Goal: Information Seeking & Learning: Learn about a topic

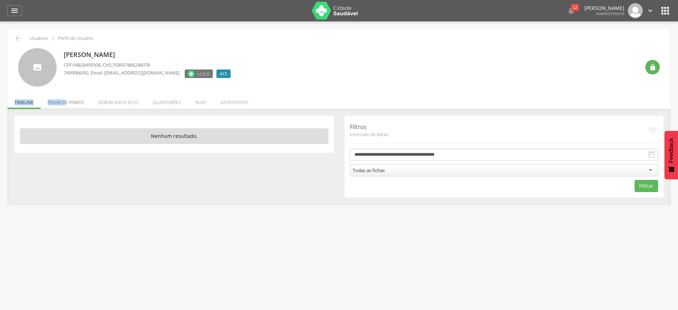
click at [65, 99] on li "Folha de ponto" at bounding box center [66, 100] width 50 height 17
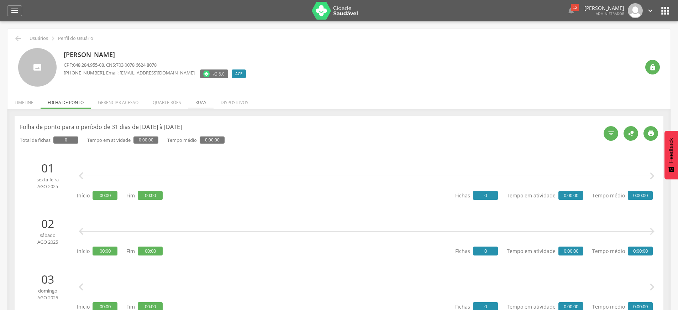
click at [200, 102] on li "Ruas" at bounding box center [200, 100] width 25 height 17
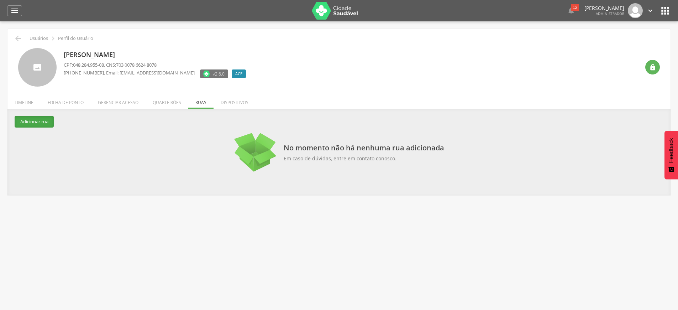
click at [37, 122] on button "Adicionar rua" at bounding box center [34, 122] width 39 height 12
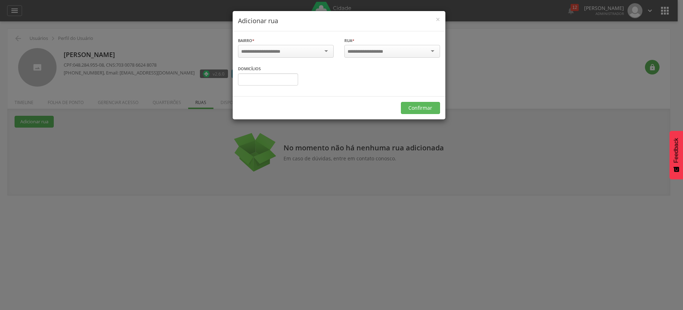
click at [250, 123] on div "× Adicionar rua Bairro * Informe o bairro Rua * Informe a rua Domicílios Confir…" at bounding box center [341, 155] width 683 height 310
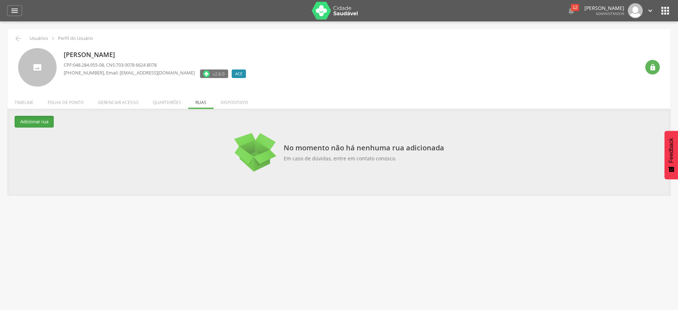
click at [39, 125] on button "Adicionar rua" at bounding box center [34, 122] width 39 height 12
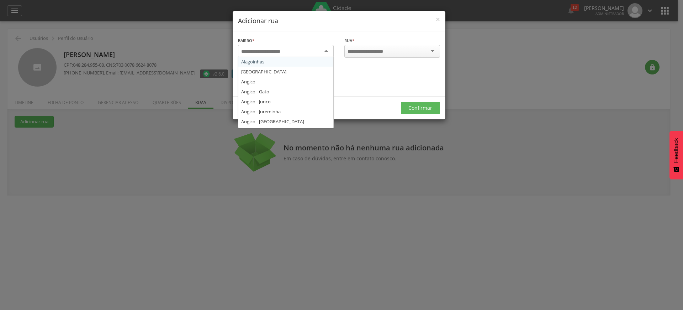
click at [299, 50] on div at bounding box center [286, 51] width 96 height 13
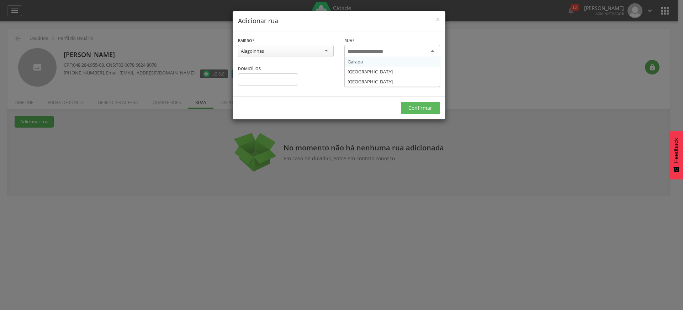
click at [372, 49] on input "select-one" at bounding box center [370, 51] width 45 height 6
click at [413, 106] on button "Confirmar" at bounding box center [420, 107] width 39 height 12
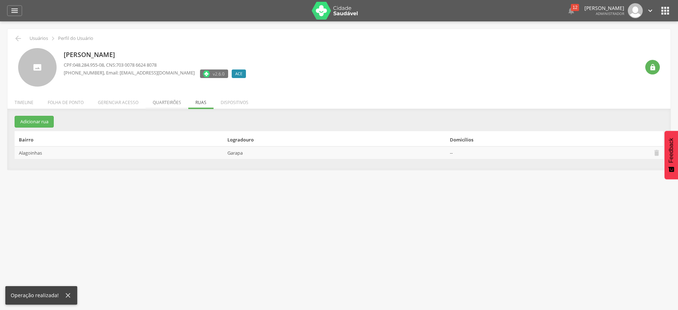
click at [180, 100] on li "Quarteirões" at bounding box center [167, 100] width 43 height 17
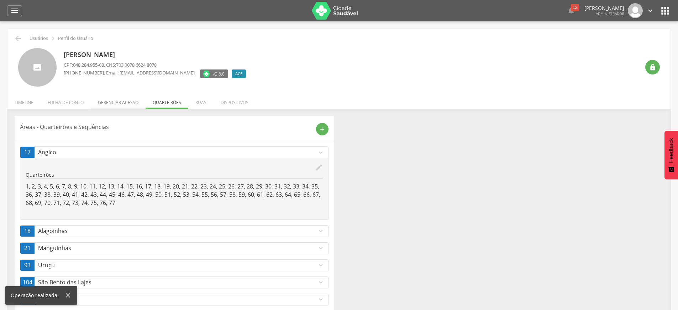
click at [119, 99] on li "Gerenciar acesso" at bounding box center [118, 100] width 55 height 17
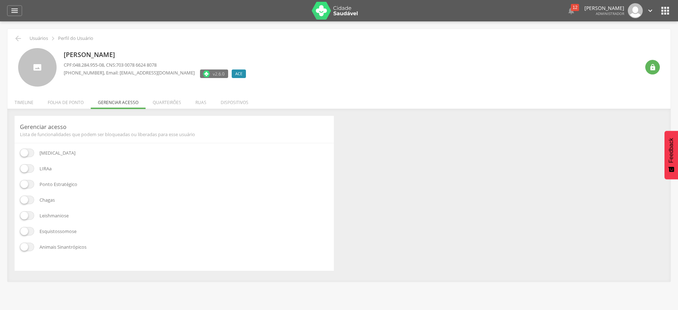
click at [30, 168] on span at bounding box center [27, 168] width 14 height 9
click at [30, 183] on span at bounding box center [27, 184] width 14 height 9
click at [30, 199] on span at bounding box center [27, 199] width 14 height 9
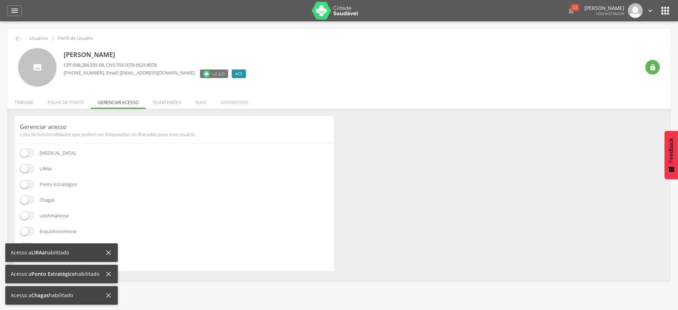
click at [30, 217] on span at bounding box center [27, 215] width 14 height 9
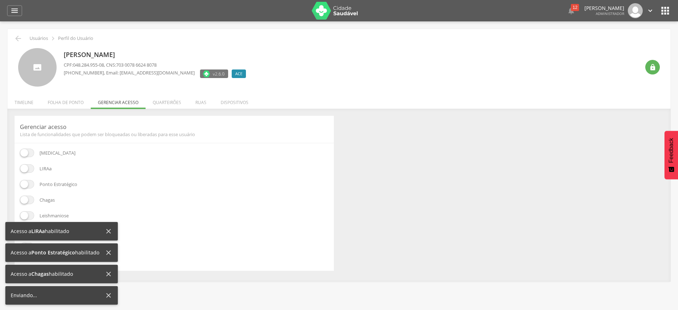
click at [29, 232] on div "Acesso a LIRAa habilitado" at bounding box center [58, 230] width 94 height 7
drag, startPoint x: 109, startPoint y: 230, endPoint x: 105, endPoint y: 236, distance: 7.0
click at [109, 230] on icon at bounding box center [108, 231] width 5 height 5
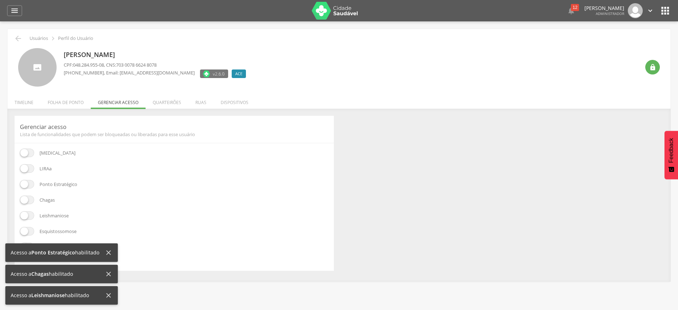
click at [107, 250] on icon at bounding box center [109, 252] width 8 height 8
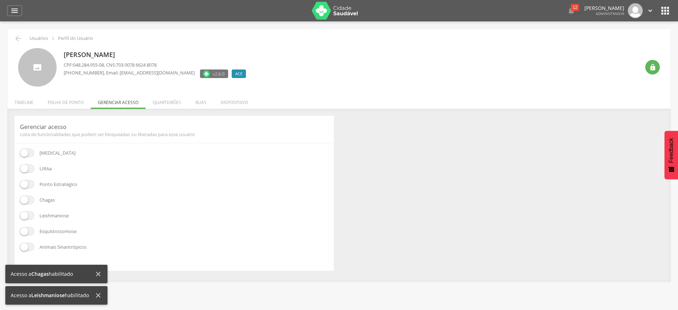
click at [28, 231] on span at bounding box center [27, 231] width 14 height 9
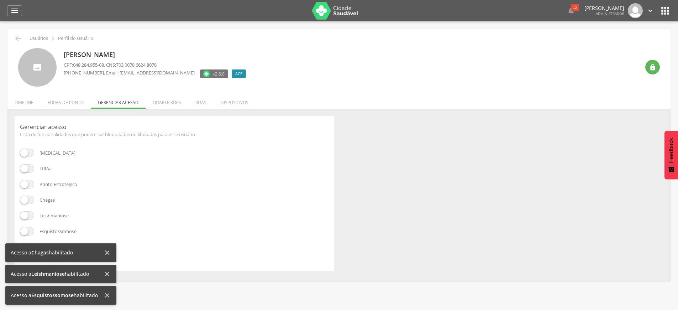
click at [107, 247] on div "Acesso a Chagas habilitado" at bounding box center [60, 252] width 111 height 19
click at [105, 250] on div "Acesso a Chagas habilitado" at bounding box center [60, 252] width 111 height 19
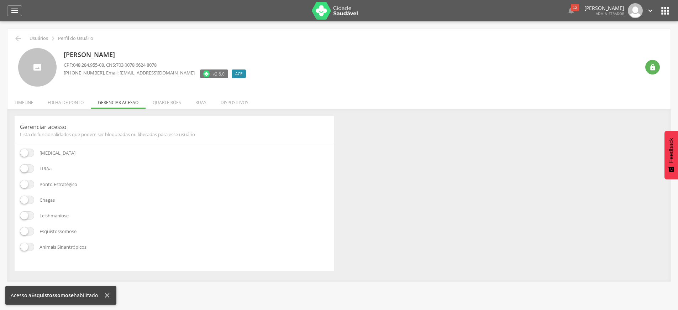
click at [28, 247] on span at bounding box center [27, 246] width 14 height 9
click at [169, 105] on li "Quarteirões" at bounding box center [167, 100] width 43 height 17
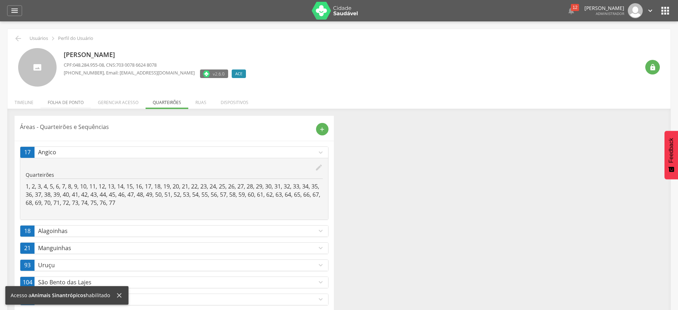
click at [62, 109] on div " Usuários  Perfil do Usuário José Marcos Paixão Oliveira CPF: 048.284.955-08 …" at bounding box center [338, 177] width 663 height 296
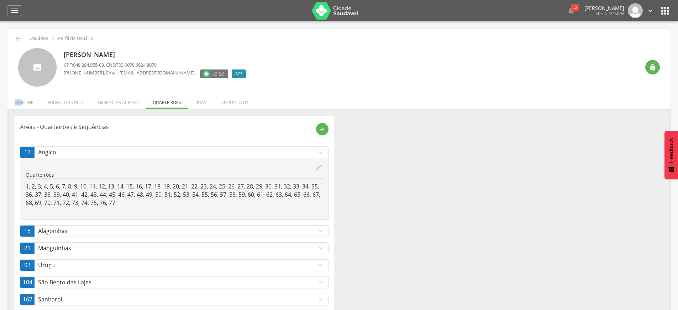
click at [23, 100] on li "Timeline" at bounding box center [23, 100] width 33 height 17
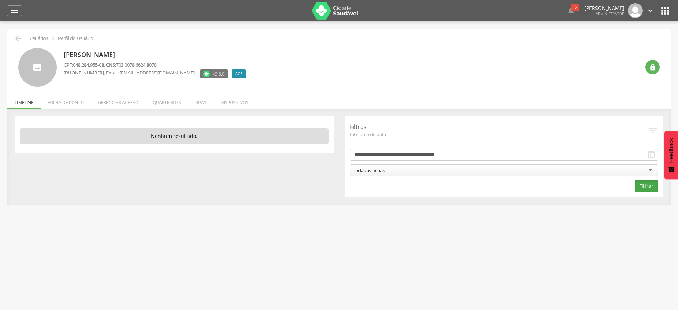
click at [655, 185] on button "Filtrar" at bounding box center [645, 186] width 23 height 12
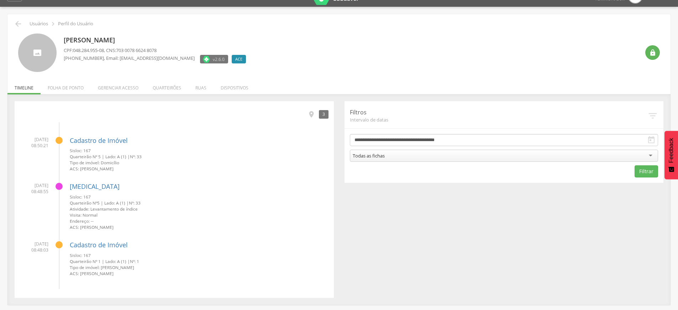
scroll to position [21, 0]
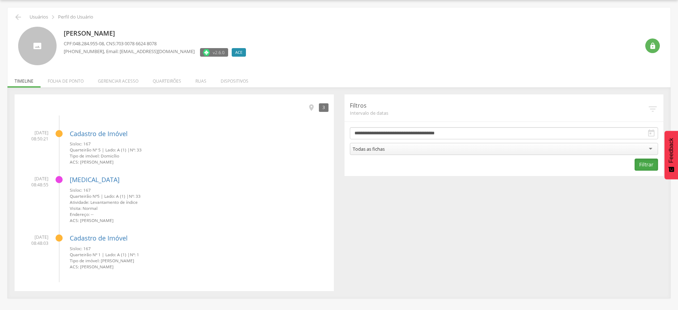
click at [643, 165] on button "Filtrar" at bounding box center [645, 164] width 23 height 12
click at [639, 162] on button "Filtrar" at bounding box center [645, 164] width 23 height 12
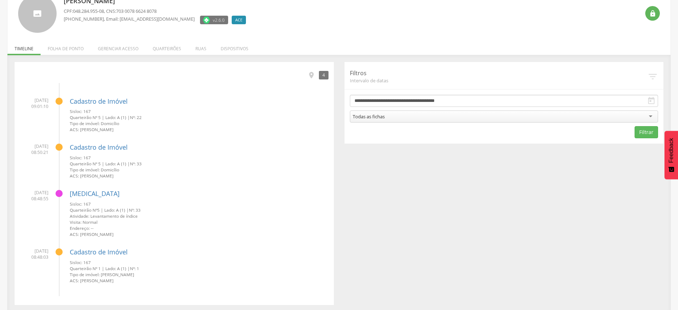
scroll to position [0, 0]
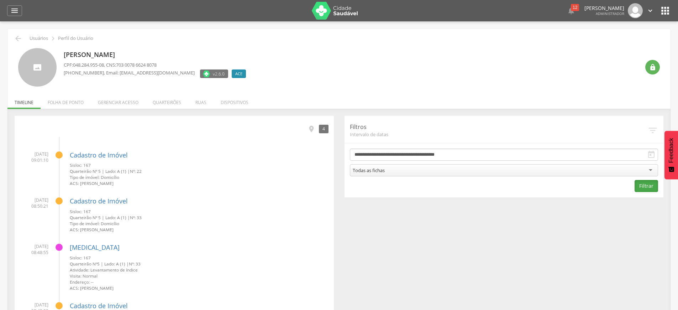
click at [644, 191] on button "Filtrar" at bounding box center [645, 186] width 23 height 12
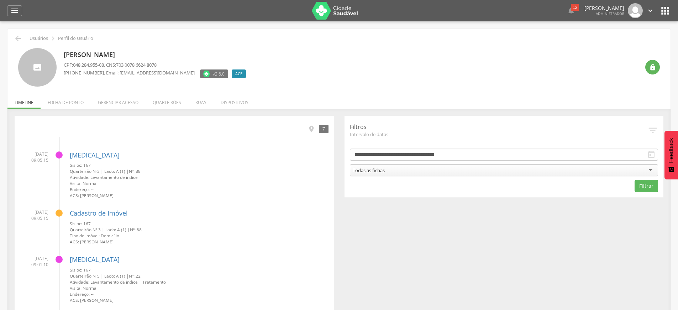
click at [349, 12] on img at bounding box center [335, 11] width 46 height 18
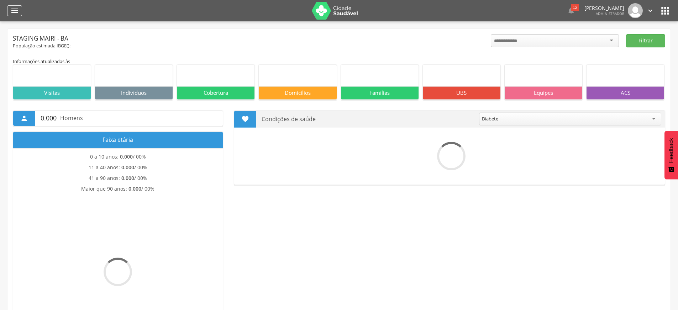
click at [10, 11] on div "" at bounding box center [14, 10] width 15 height 11
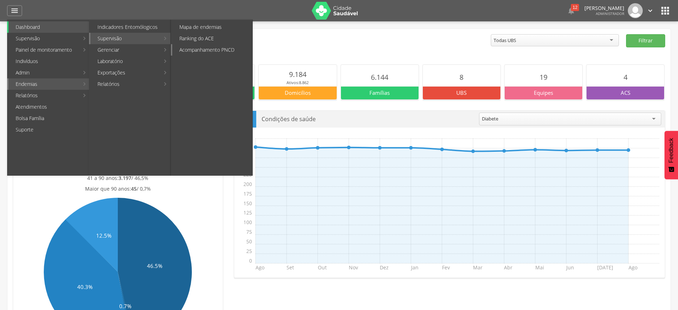
click at [202, 45] on link "Acompanhamento PNCD" at bounding box center [212, 49] width 80 height 11
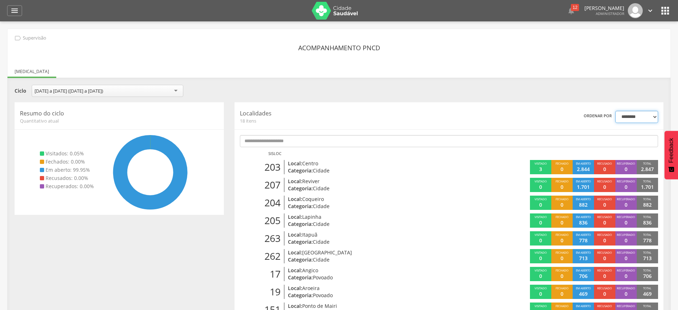
click at [615, 111] on select "**********" at bounding box center [636, 117] width 43 height 12
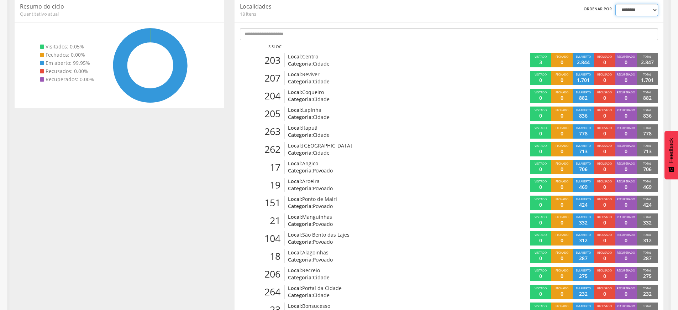
scroll to position [11, 0]
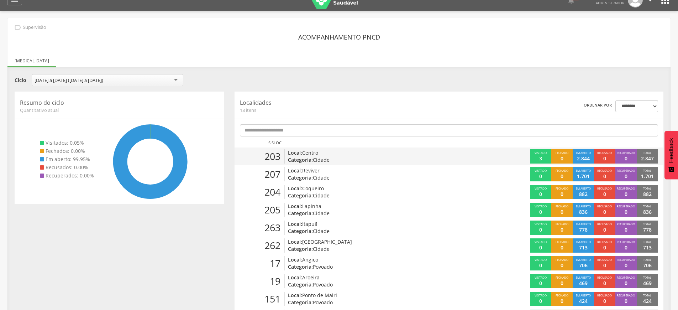
click at [606, 157] on p "0" at bounding box center [604, 158] width 3 height 7
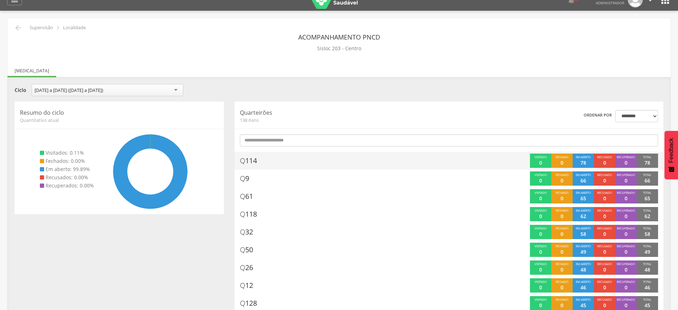
click at [603, 159] on p "0" at bounding box center [604, 162] width 3 height 7
click at [602, 162] on div "Recusado 0" at bounding box center [604, 160] width 21 height 14
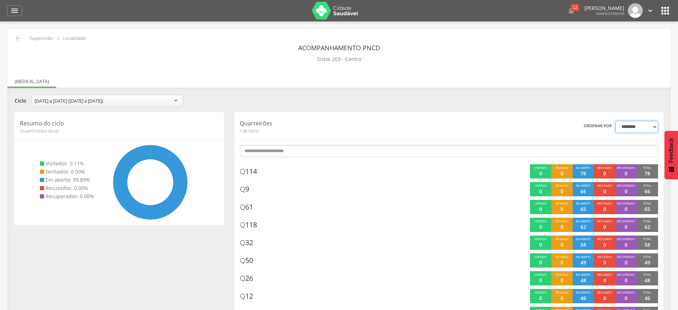
select select "*"
click at [615, 121] on select "**********" at bounding box center [636, 127] width 43 height 12
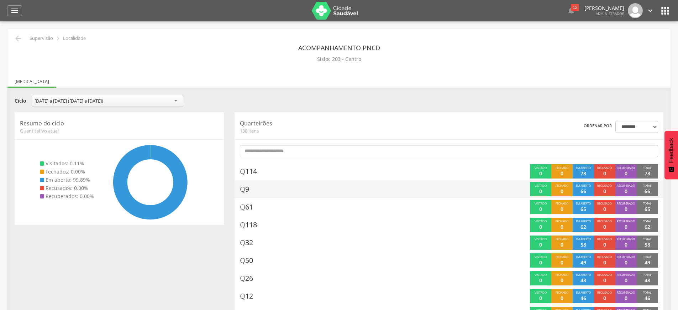
click at [253, 187] on div "Q 9" at bounding box center [340, 189] width 200 height 14
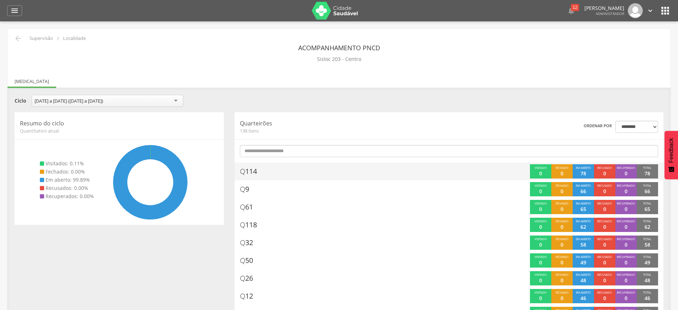
click at [253, 173] on span "Q 114" at bounding box center [248, 171] width 17 height 10
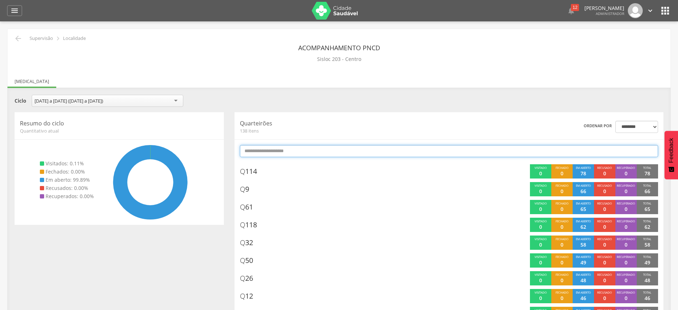
click at [267, 154] on input "text" at bounding box center [449, 151] width 418 height 12
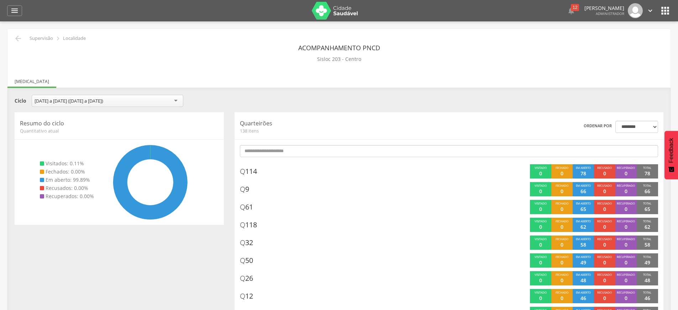
click at [148, 95] on div "[DATE] a [DATE] ([DATE] a [DATE])" at bounding box center [108, 101] width 152 height 12
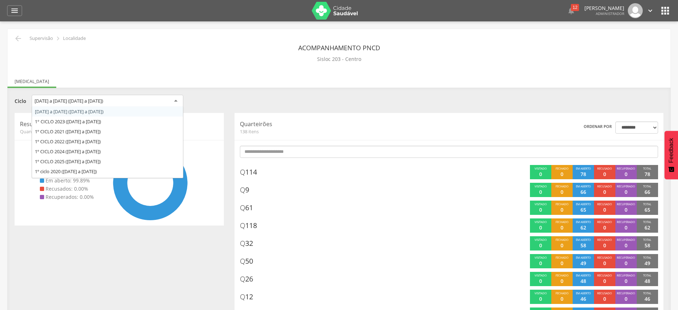
click at [238, 95] on div "**********" at bounding box center [338, 102] width 659 height 15
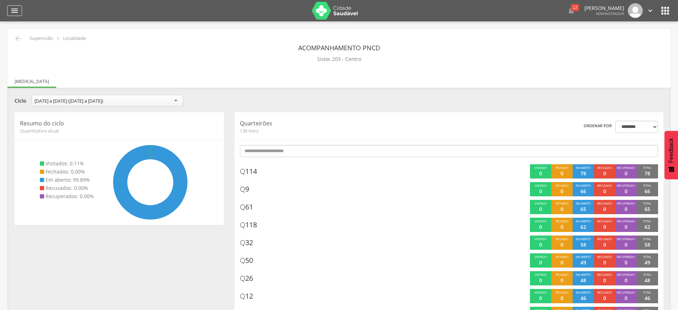
click at [21, 15] on div "" at bounding box center [14, 10] width 15 height 11
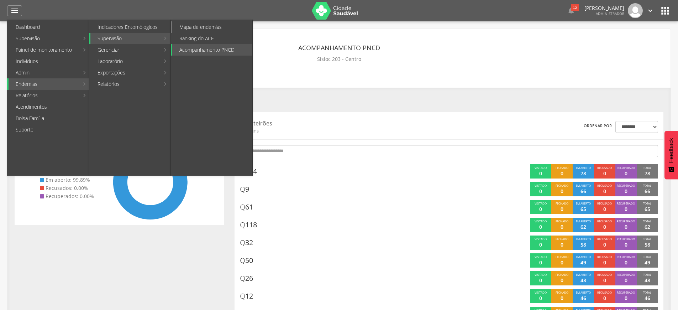
click at [207, 30] on link "Mapa de endemias" at bounding box center [212, 26] width 80 height 11
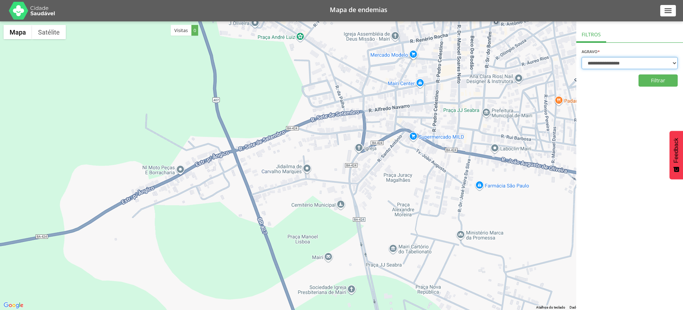
click at [604, 63] on select "**********" at bounding box center [630, 63] width 96 height 12
select select "*"
click at [582, 57] on select "**********" at bounding box center [630, 63] width 96 height 12
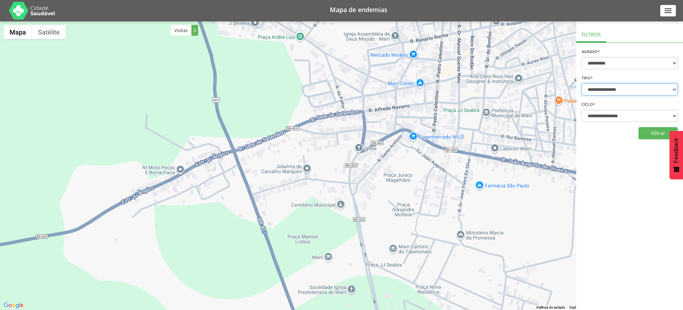
select select "*"
click at [582, 83] on select "**********" at bounding box center [630, 89] width 96 height 12
click at [582, 110] on select "**********" at bounding box center [630, 116] width 96 height 12
click at [650, 133] on button "Filtrar" at bounding box center [658, 133] width 39 height 12
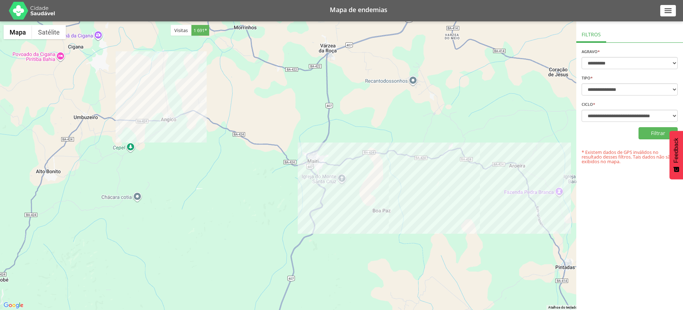
click at [670, 11] on icon "" at bounding box center [668, 10] width 9 height 9
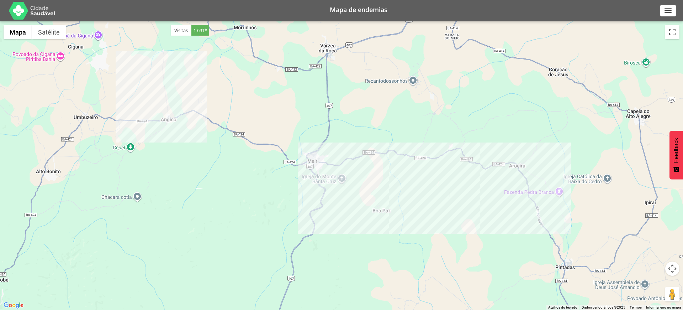
click at [670, 11] on icon "" at bounding box center [668, 10] width 9 height 9
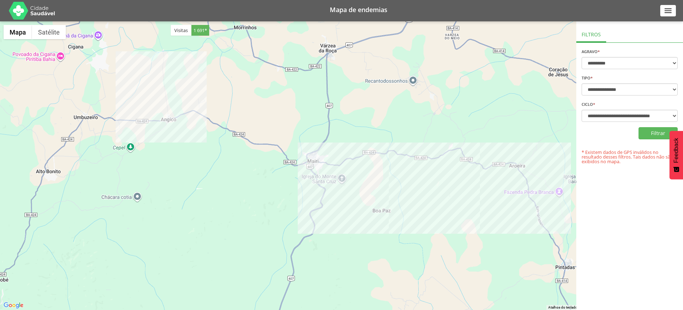
click at [365, 16] on div "Mapa de endemias" at bounding box center [358, 10] width 603 height 21
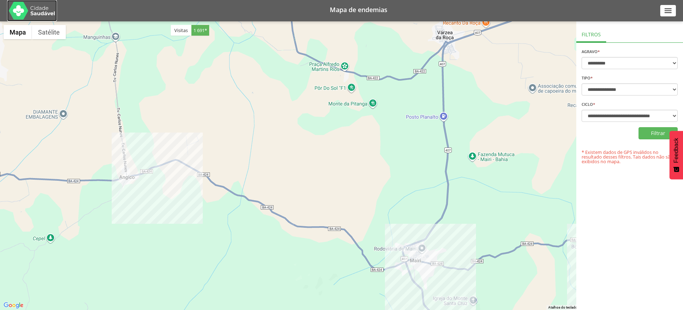
click at [27, 6] on img at bounding box center [32, 11] width 46 height 18
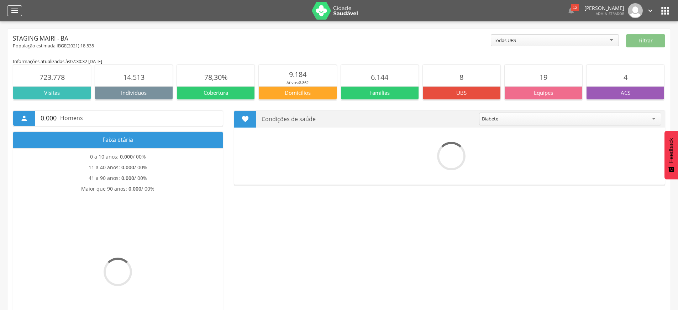
click at [15, 10] on icon "" at bounding box center [14, 10] width 9 height 9
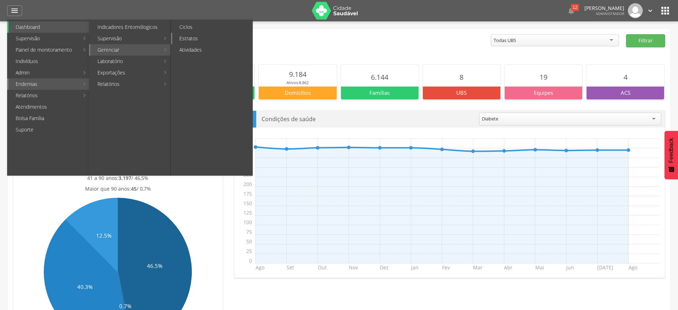
click at [194, 41] on link "Estratos" at bounding box center [212, 38] width 80 height 11
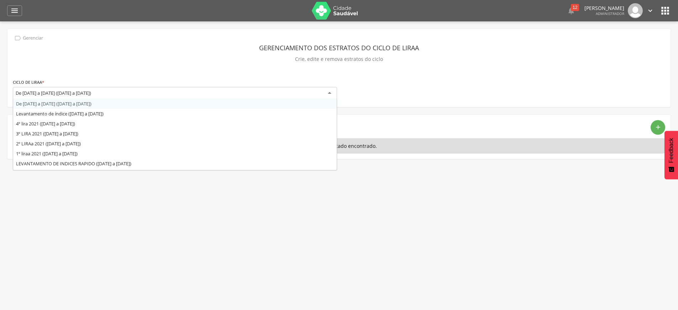
click at [174, 93] on div "De 11/08 a 31/08/2025 (11/08/25 a 31/08/25)" at bounding box center [175, 93] width 324 height 13
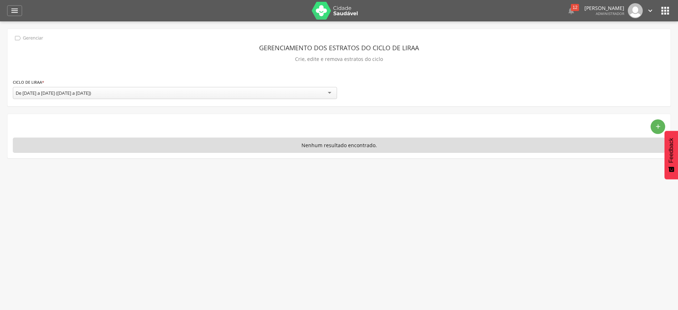
click at [169, 104] on div "**********" at bounding box center [338, 67] width 663 height 77
click at [186, 97] on div "De 11/08 a 31/08/2025 (11/08/25 a 31/08/25)" at bounding box center [175, 93] width 324 height 12
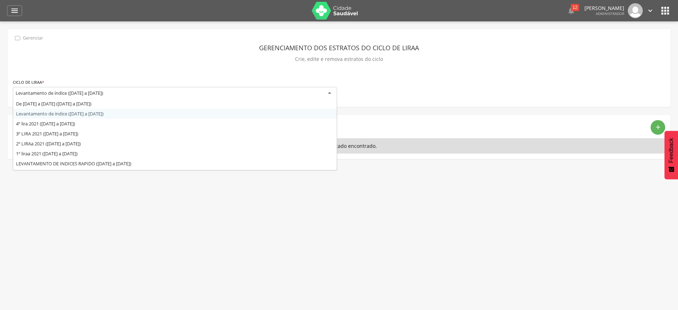
click at [182, 94] on div "Levantamento de índice (31/07/25 a 09/08/25)" at bounding box center [175, 93] width 324 height 13
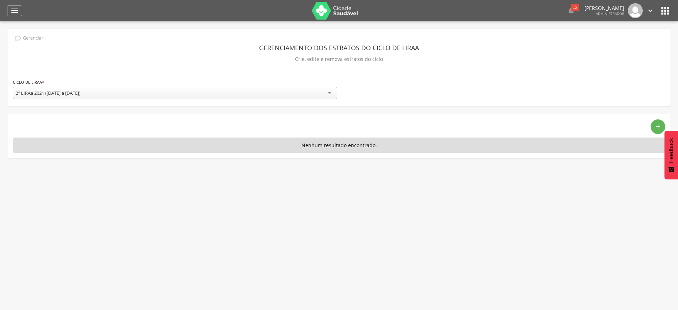
click at [182, 97] on div "2º LIRAa 2021 (21/06/21 a 23/06/21)" at bounding box center [175, 93] width 324 height 12
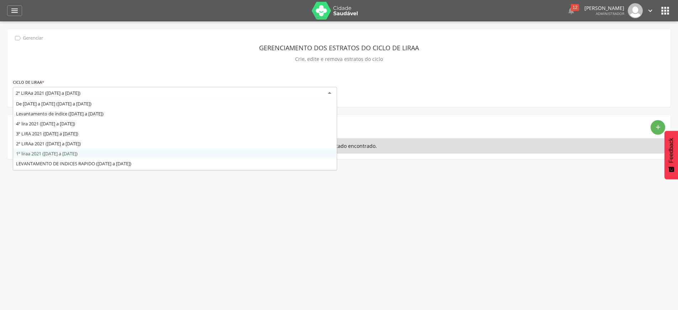
scroll to position [19, 0]
click at [179, 93] on div "4º LEVANTAMENTO DE INDICES RAPIDO (23/10/19 a 25/10/19)" at bounding box center [175, 93] width 324 height 13
click at [169, 96] on div "1º liraa 2021 (15/04/21 a 16/04/21)" at bounding box center [175, 93] width 324 height 13
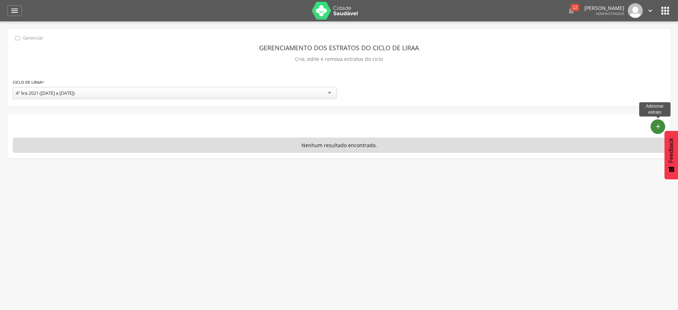
click at [658, 125] on icon "add" at bounding box center [657, 126] width 7 height 7
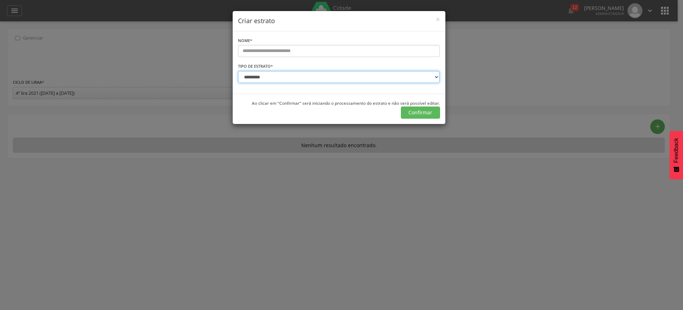
drag, startPoint x: 410, startPoint y: 81, endPoint x: 466, endPoint y: 56, distance: 62.0
click at [466, 56] on div "**********" at bounding box center [341, 155] width 683 height 310
click at [439, 19] on span "×" at bounding box center [438, 19] width 4 height 10
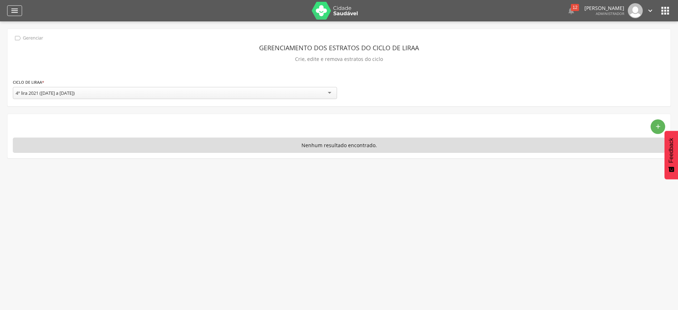
click at [16, 10] on icon "" at bounding box center [14, 10] width 9 height 9
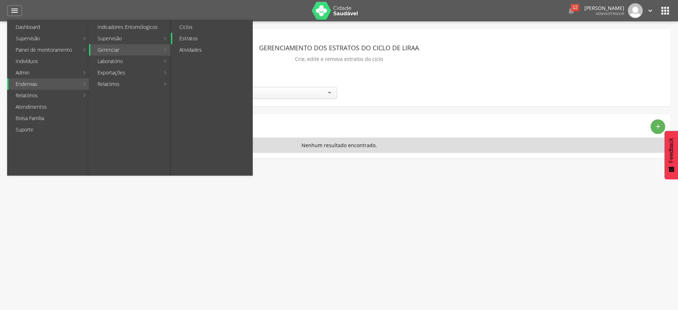
click at [206, 39] on link "Estratos" at bounding box center [212, 38] width 80 height 11
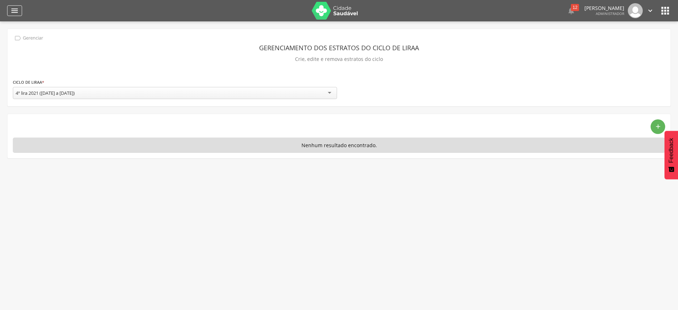
click at [11, 13] on icon "" at bounding box center [14, 10] width 9 height 9
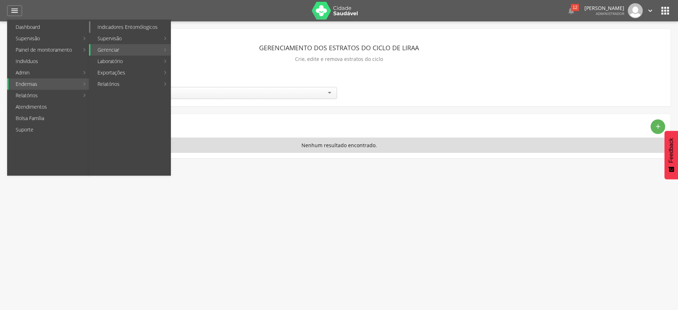
click at [155, 28] on link "Indicadores Entomólogicos" at bounding box center [130, 26] width 80 height 11
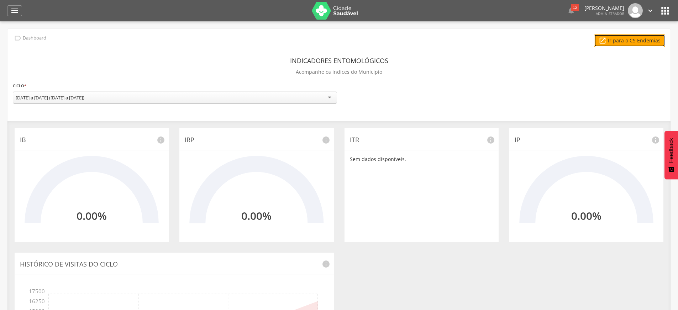
click at [615, 44] on link " Ir para o CS Endemias" at bounding box center [629, 40] width 71 height 13
click at [13, 13] on icon "" at bounding box center [14, 10] width 9 height 9
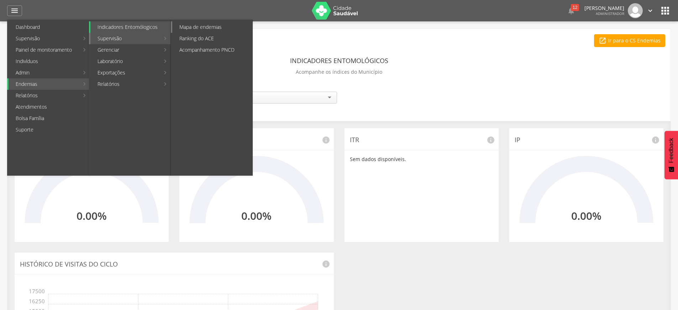
click at [192, 28] on link "Mapa de endemias" at bounding box center [212, 26] width 80 height 11
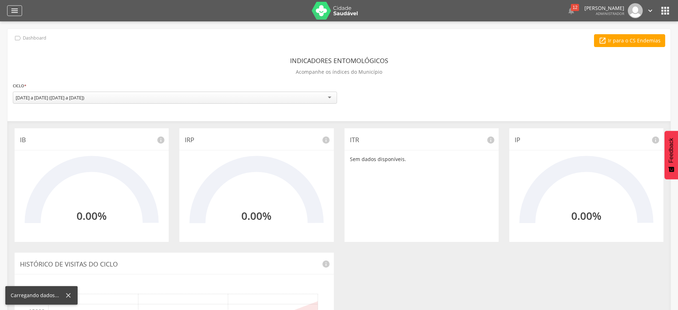
click at [12, 9] on icon "" at bounding box center [14, 10] width 9 height 9
click at [16, 3] on div " Dashboard Supervisão Produtividade Mapa da cidade Mapa de cobertura Ranking A…" at bounding box center [339, 10] width 664 height 21
click at [16, 7] on icon "" at bounding box center [14, 10] width 9 height 9
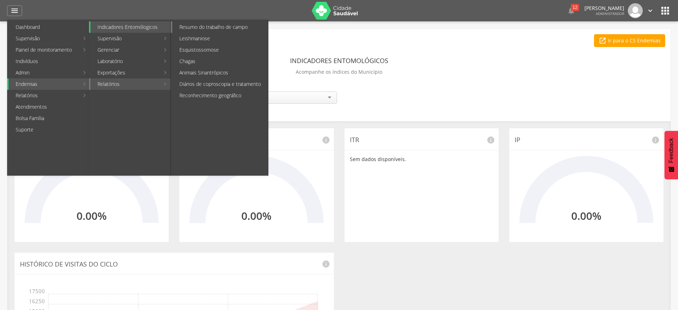
click at [218, 27] on link "Resumo do trabalho de campo" at bounding box center [220, 26] width 96 height 11
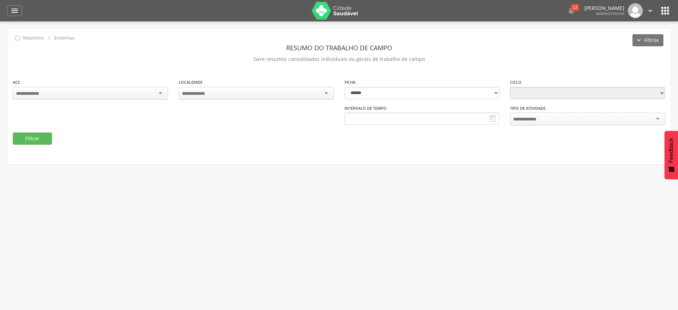
type input "**********"
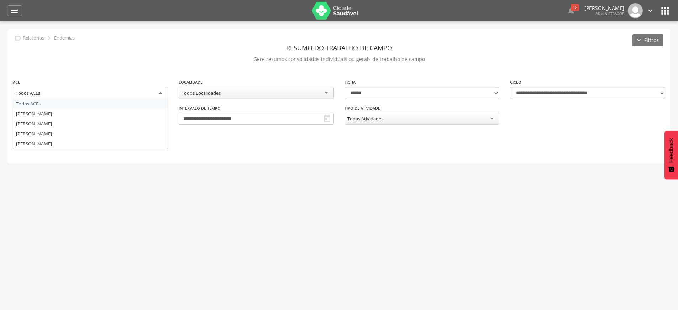
click at [143, 94] on div "Todos ACEs" at bounding box center [90, 93] width 155 height 13
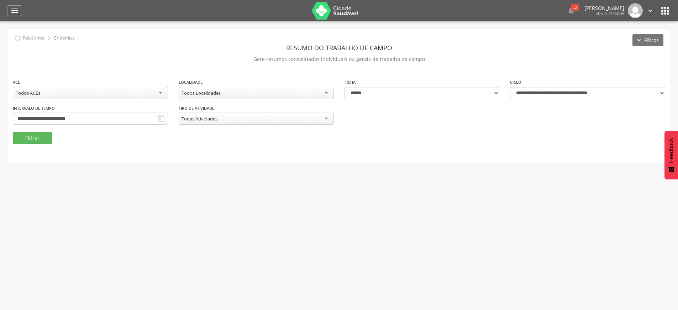
drag, startPoint x: 273, startPoint y: 196, endPoint x: 278, endPoint y: 166, distance: 30.9
click at [273, 195] on div " Supervisão  Distritos  Ubs adicionar ubs  Coordenador: - Staging Mairi / B…" at bounding box center [339, 176] width 678 height 310
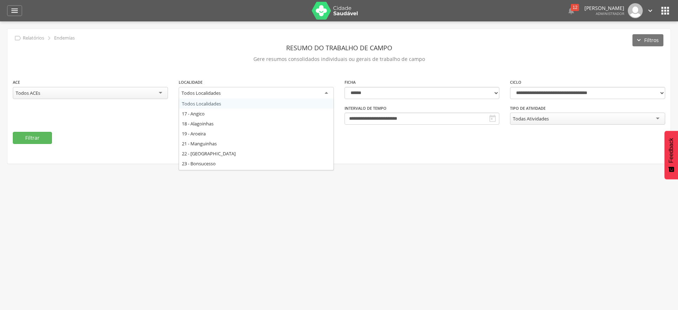
click at [325, 94] on div "Todos Localidades" at bounding box center [256, 93] width 155 height 13
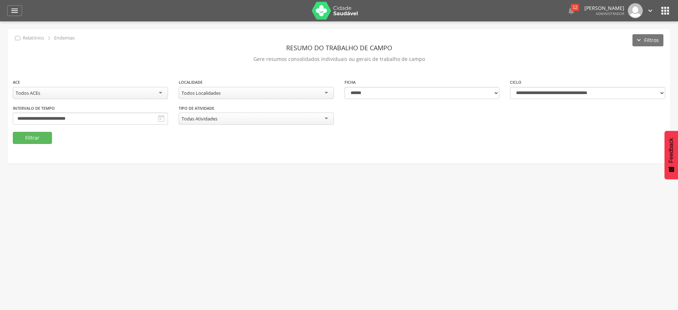
click at [402, 124] on div "**********" at bounding box center [338, 104] width 663 height 53
click at [294, 92] on div "Todos Localidades" at bounding box center [256, 93] width 155 height 12
click at [433, 136] on fieldset "**********" at bounding box center [339, 110] width 652 height 65
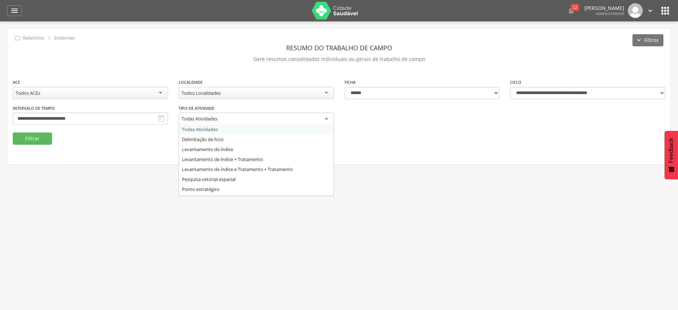
click at [243, 122] on div "Todas Atividades" at bounding box center [256, 118] width 155 height 13
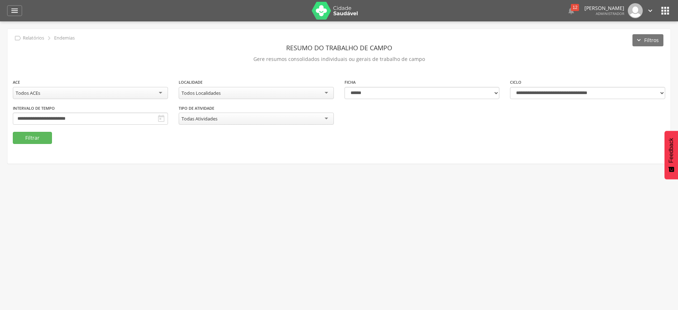
click at [389, 139] on fieldset "**********" at bounding box center [339, 110] width 652 height 65
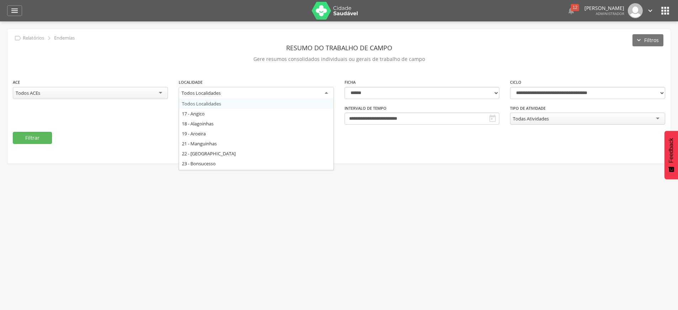
click at [291, 94] on div "Todos Localidades" at bounding box center [256, 93] width 155 height 13
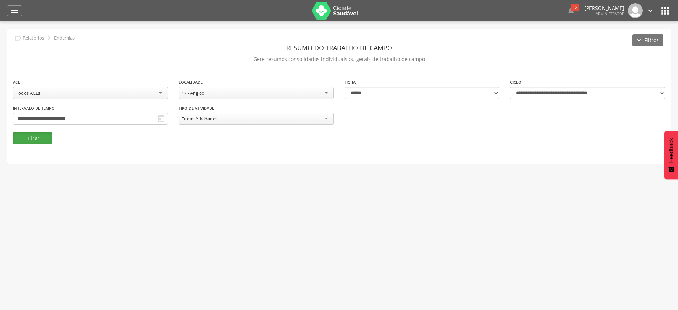
click at [41, 138] on button "Filtrar" at bounding box center [32, 138] width 39 height 12
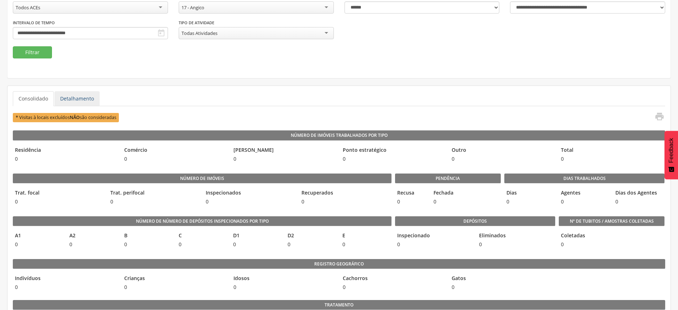
click at [83, 100] on link "Detalhamento" at bounding box center [76, 98] width 45 height 15
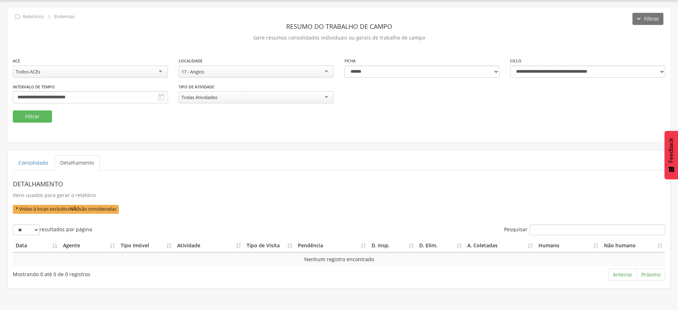
scroll to position [21, 0]
click at [204, 70] on div "17 - Angico" at bounding box center [192, 71] width 23 height 6
click at [40, 111] on button "Filtrar" at bounding box center [32, 116] width 39 height 12
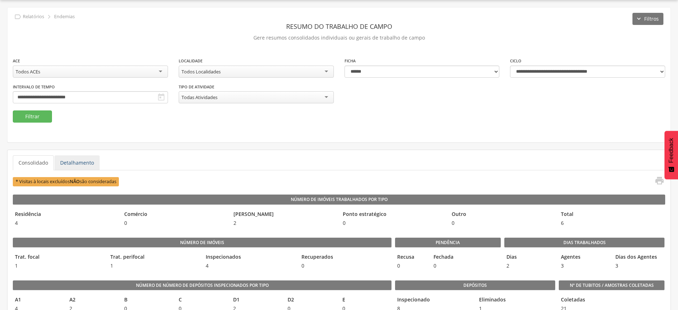
click at [80, 161] on link "Detalhamento" at bounding box center [76, 162] width 45 height 15
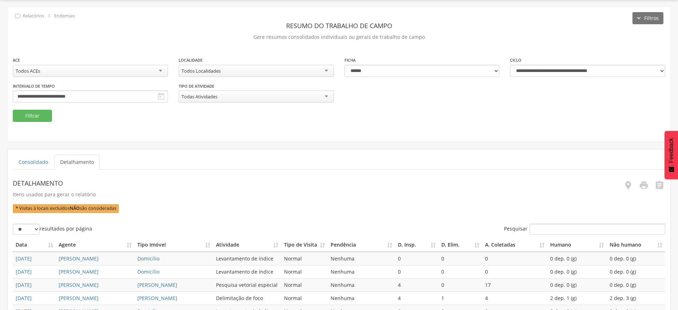
scroll to position [95, 0]
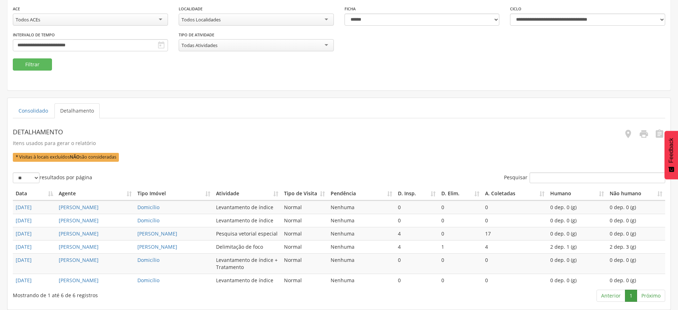
click at [369, 187] on th "Pendência" at bounding box center [361, 194] width 67 height 14
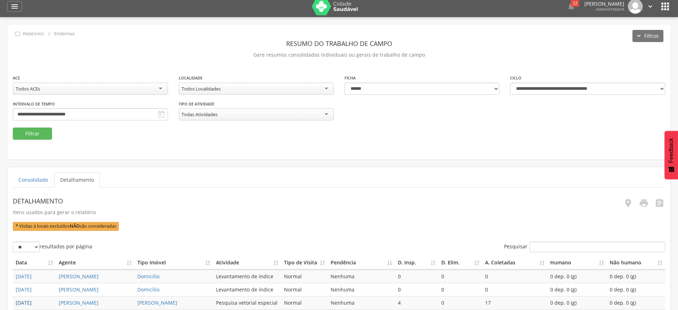
scroll to position [0, 0]
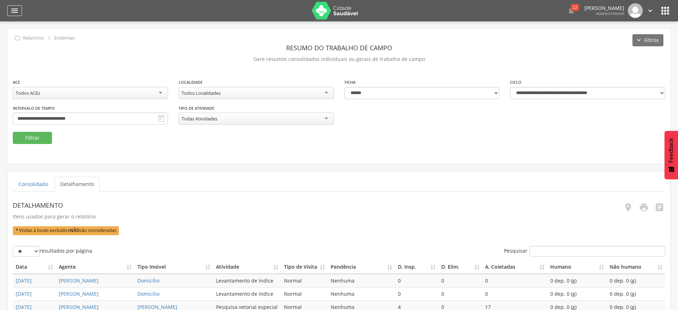
click at [15, 15] on div "" at bounding box center [14, 10] width 15 height 11
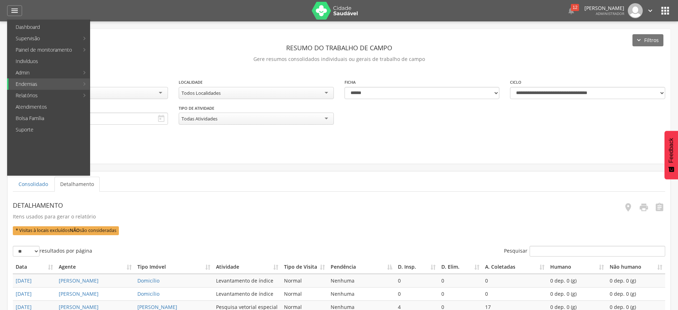
click at [184, 148] on div "**********" at bounding box center [338, 96] width 663 height 134
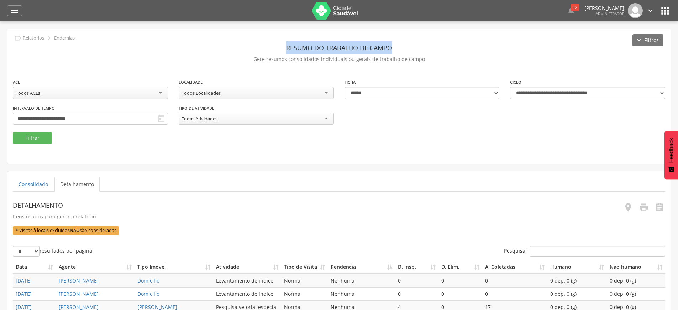
drag, startPoint x: 286, startPoint y: 44, endPoint x: 408, endPoint y: 53, distance: 122.4
click at [408, 53] on header "Resumo do Trabalho de Campo" at bounding box center [339, 47] width 652 height 13
copy header "Resumo do Trabalho de Campo"
click at [32, 183] on link "Consolidado" at bounding box center [33, 183] width 41 height 15
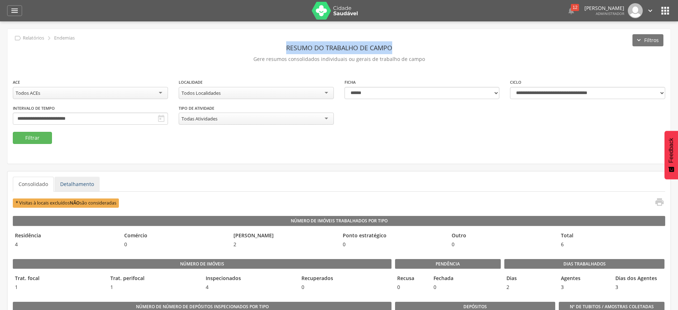
click at [75, 186] on link "Detalhamento" at bounding box center [76, 183] width 45 height 15
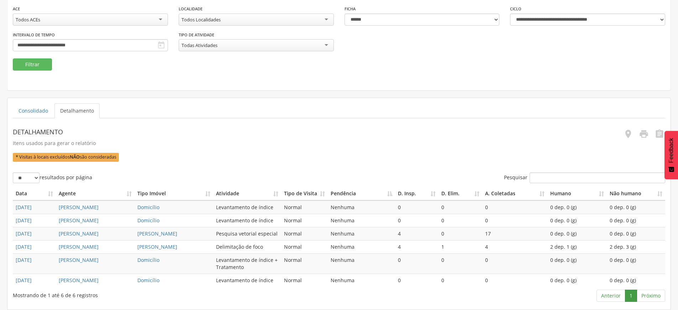
scroll to position [95, 0]
